Goal: Task Accomplishment & Management: Use online tool/utility

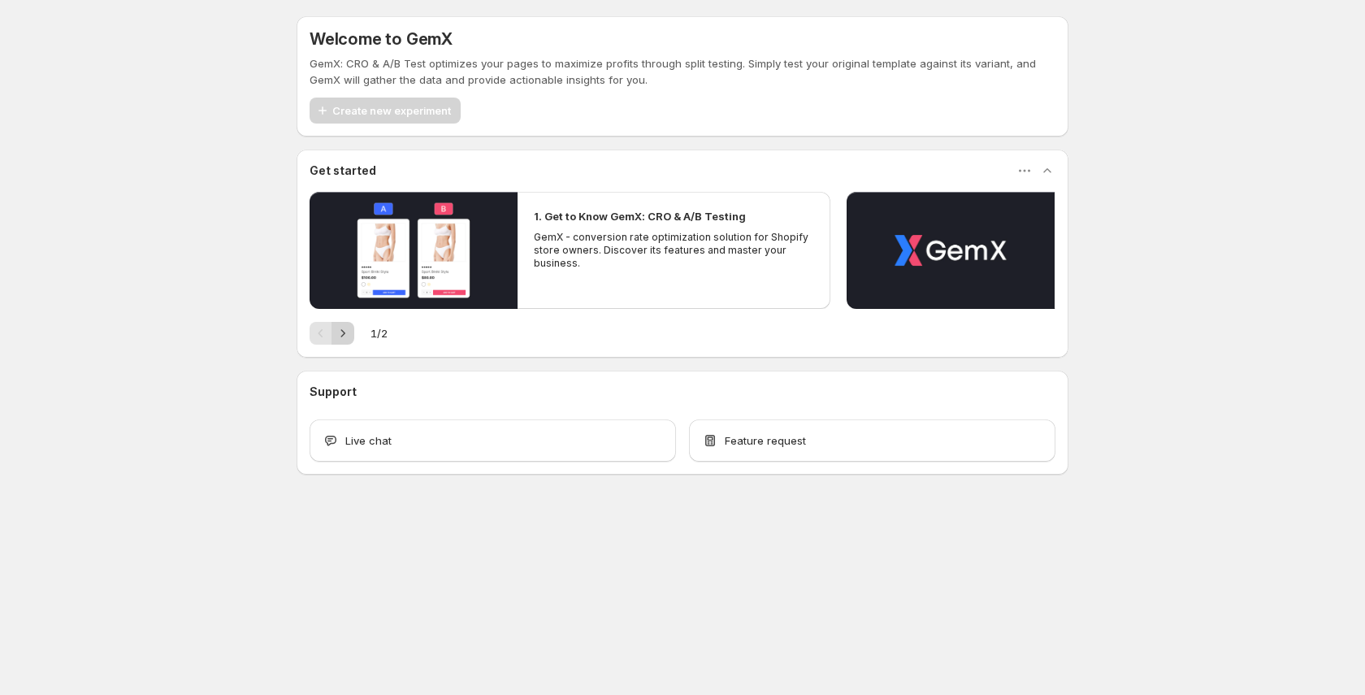
click at [342, 335] on icon "Next" at bounding box center [343, 333] width 16 height 16
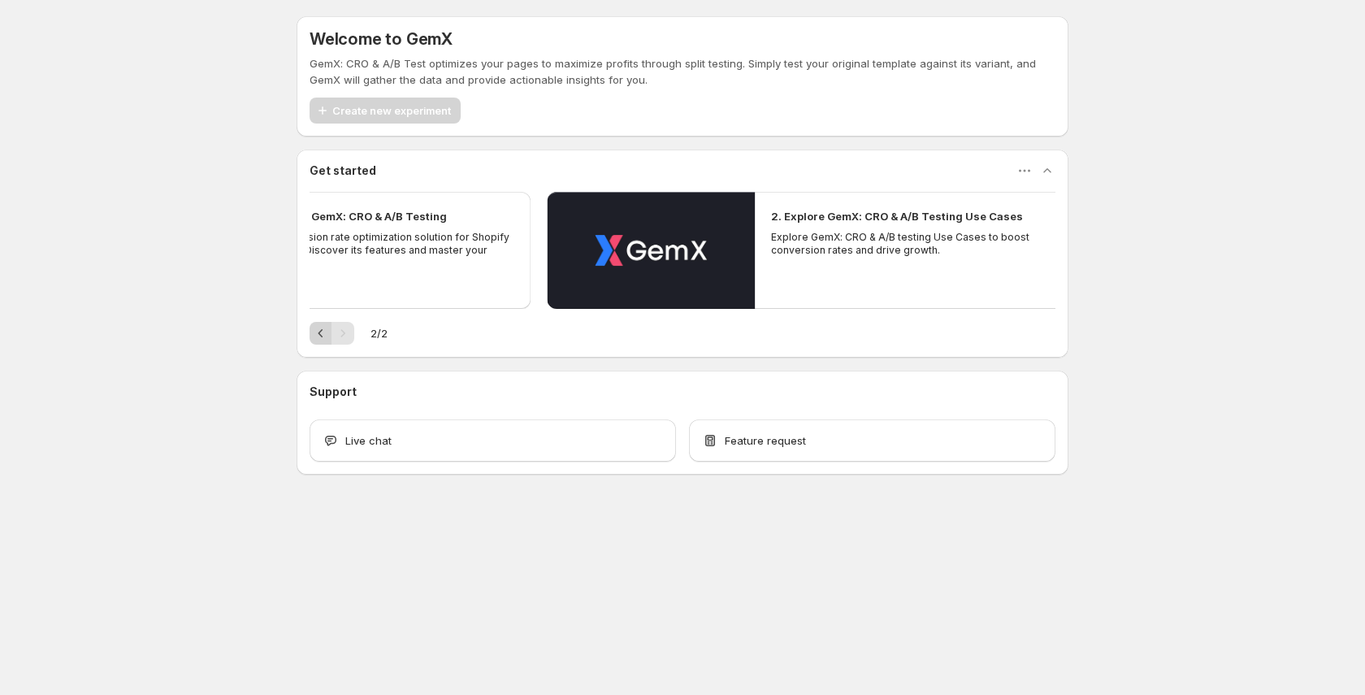
click at [321, 337] on icon "Previous" at bounding box center [321, 333] width 16 height 16
